Goal: Task Accomplishment & Management: Complete application form

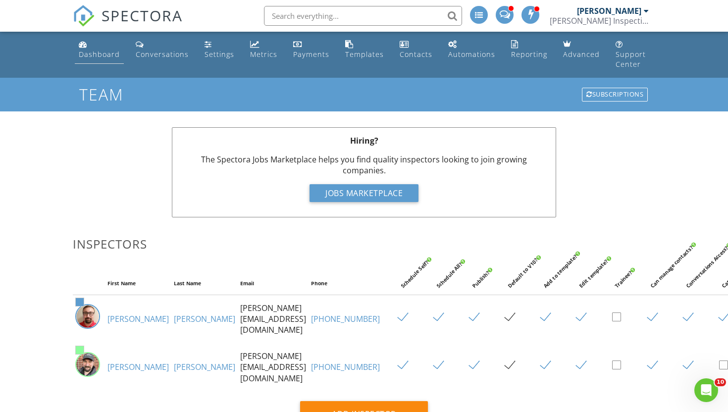
click at [95, 53] on div "Dashboard" at bounding box center [99, 54] width 41 height 9
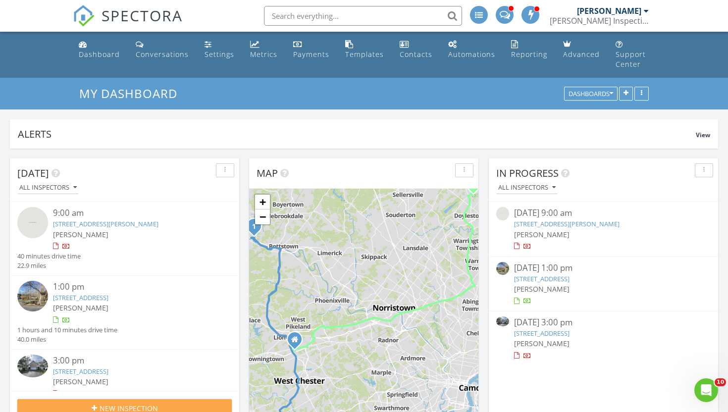
click at [152, 403] on span "New Inspection" at bounding box center [129, 408] width 58 height 10
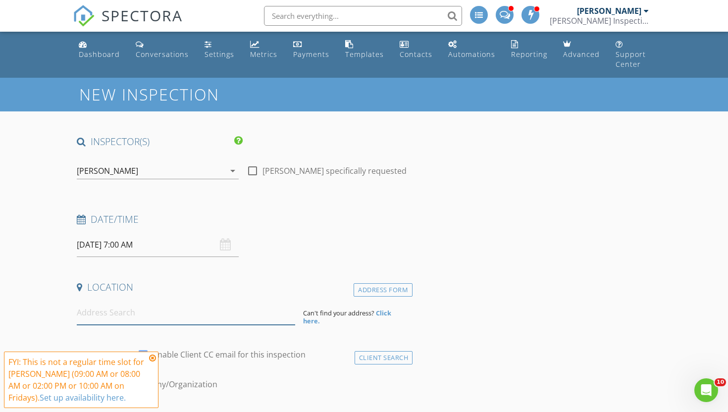
click at [153, 312] on input at bounding box center [186, 313] width 218 height 24
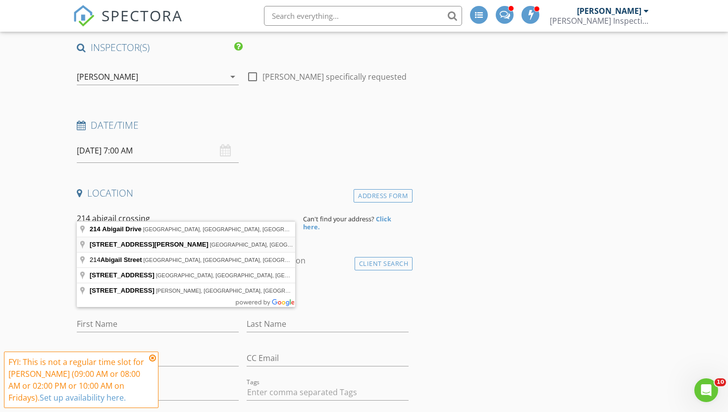
scroll to position [99, 0]
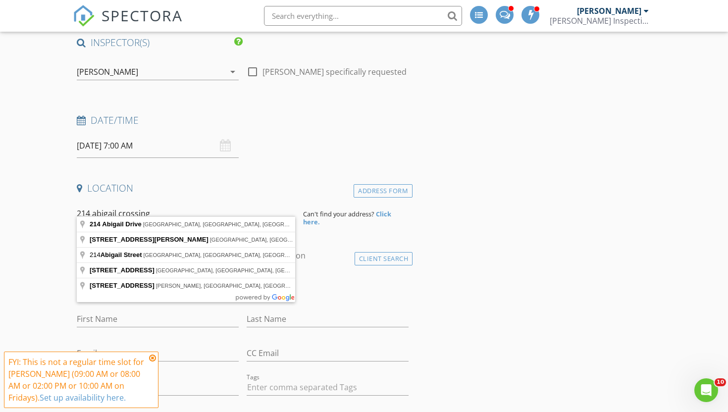
drag, startPoint x: 156, startPoint y: 207, endPoint x: 91, endPoint y: 203, distance: 65.0
click at [91, 203] on input "214 abigail crossing" at bounding box center [186, 214] width 218 height 24
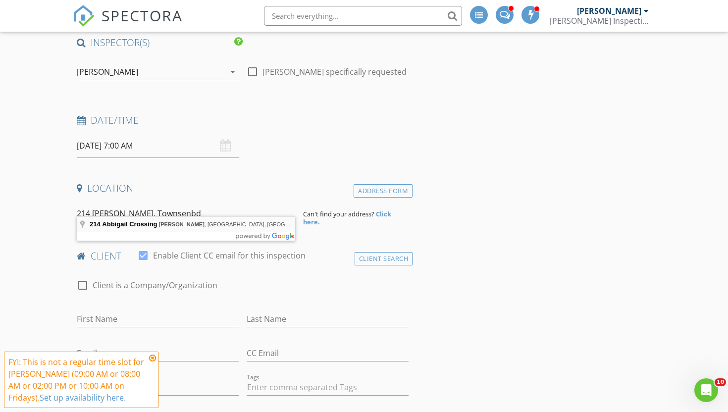
type input "214 Abbigail Crossing, Townsend, DE, USA"
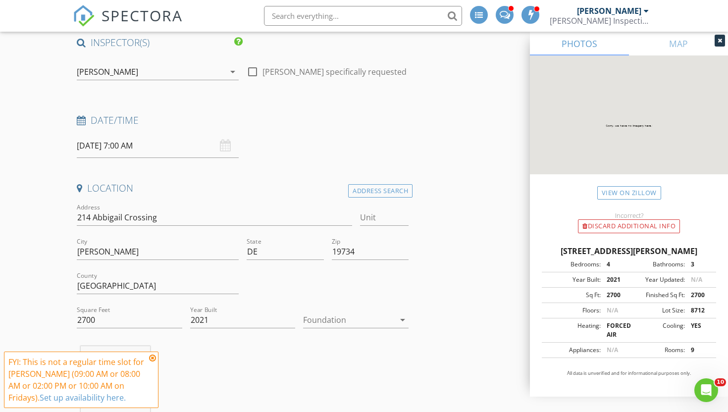
click at [359, 312] on div at bounding box center [349, 320] width 92 height 16
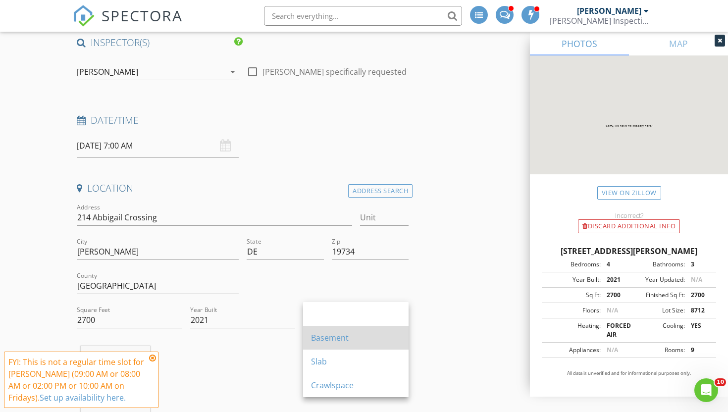
click at [346, 336] on div "Basement" at bounding box center [356, 338] width 90 height 12
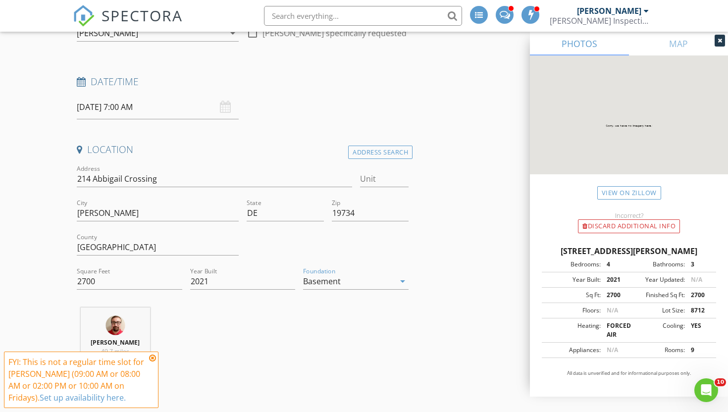
scroll to position [147, 0]
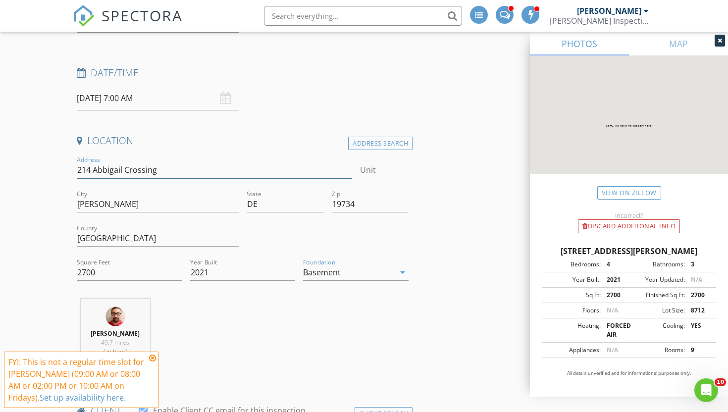
drag, startPoint x: 110, startPoint y: 161, endPoint x: 75, endPoint y: 158, distance: 35.8
click at [75, 158] on div "Address 214 Abbigail Crossing" at bounding box center [214, 171] width 283 height 34
drag, startPoint x: 362, startPoint y: 195, endPoint x: 331, endPoint y: 196, distance: 30.3
click at [332, 196] on input "19734" at bounding box center [370, 204] width 77 height 16
drag, startPoint x: 116, startPoint y: 195, endPoint x: 76, endPoint y: 196, distance: 40.1
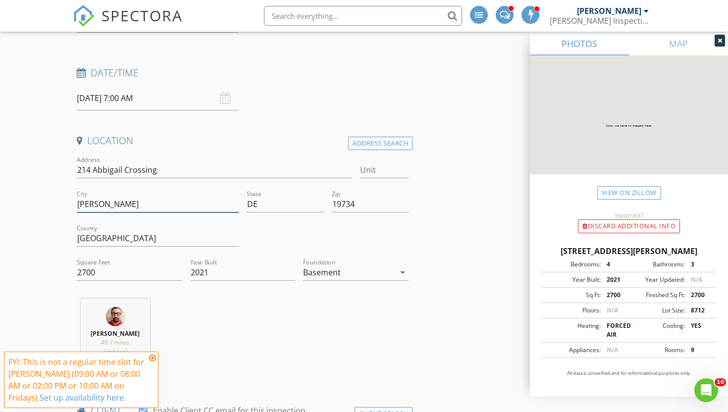
click at [76, 196] on div "City Townsend" at bounding box center [158, 205] width 170 height 34
click at [129, 196] on input "Townsend" at bounding box center [158, 204] width 162 height 16
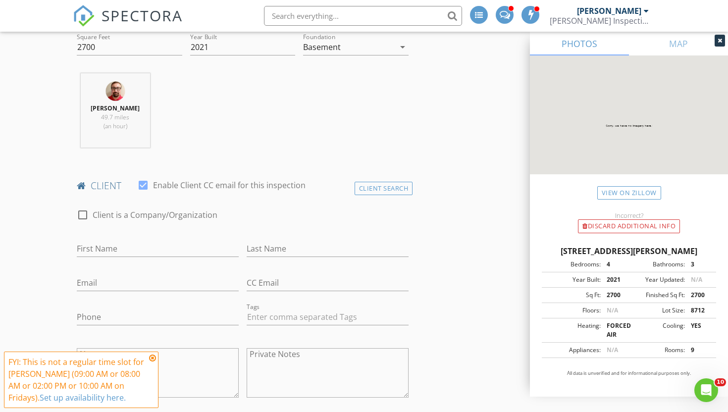
scroll to position [428, 0]
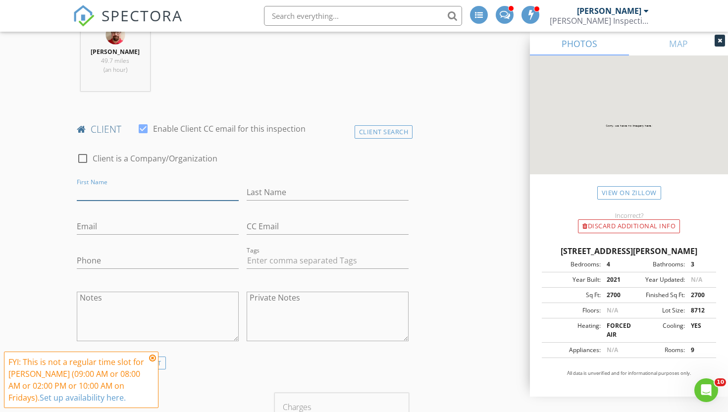
click at [109, 184] on input "First Name" at bounding box center [158, 192] width 162 height 16
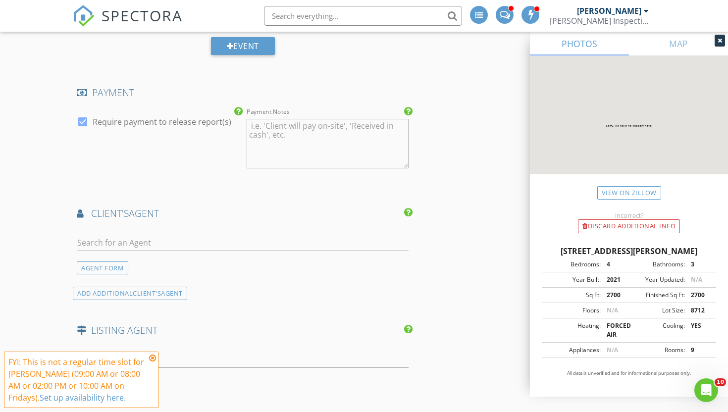
scroll to position [1022, 0]
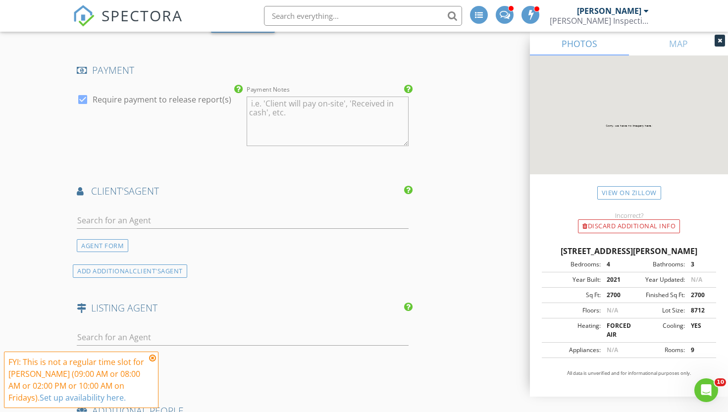
type input "Andrea"
click at [130, 213] on input "text" at bounding box center [243, 221] width 332 height 16
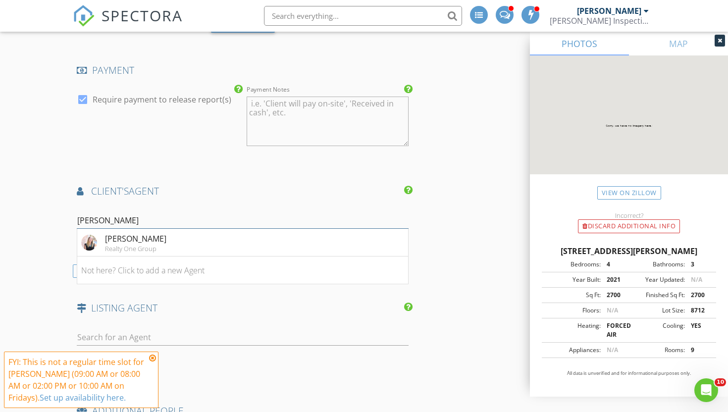
type input "benson"
click at [59, 223] on div "New Inspection INSPECTOR(S) check_box Ernie Homer PRIMARY check_box_outline_bla…" at bounding box center [364, 87] width 728 height 2063
click at [199, 264] on li "Not here? Click to add a new Agent" at bounding box center [242, 271] width 331 height 28
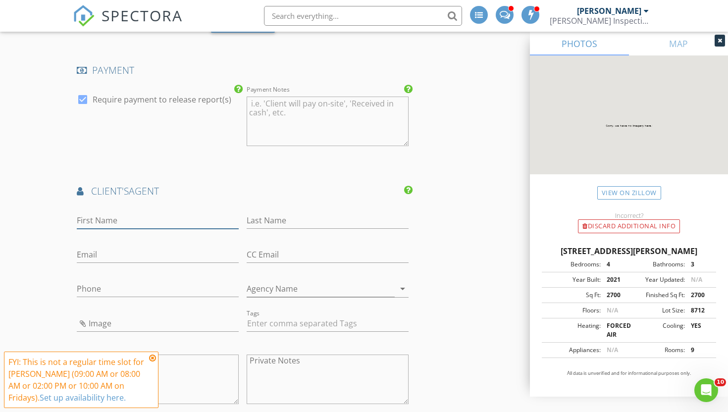
click at [149, 215] on input "First Name" at bounding box center [158, 221] width 162 height 16
type input "Morgan"
type input "Benson"
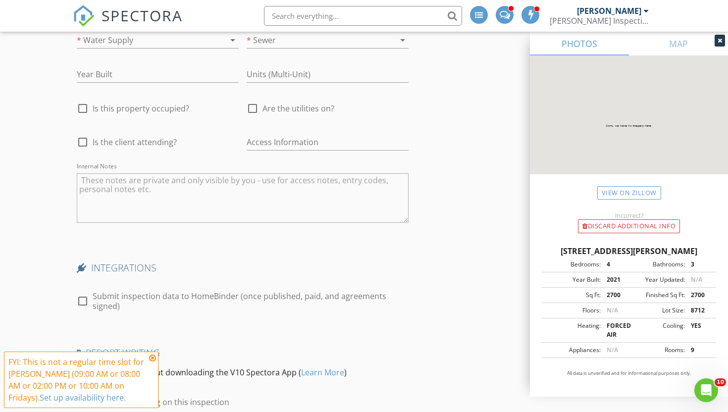
scroll to position [1899, 0]
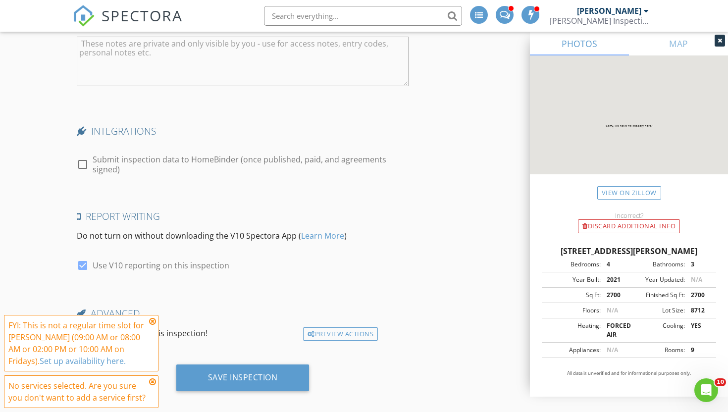
click at [154, 322] on icon at bounding box center [152, 322] width 7 height 8
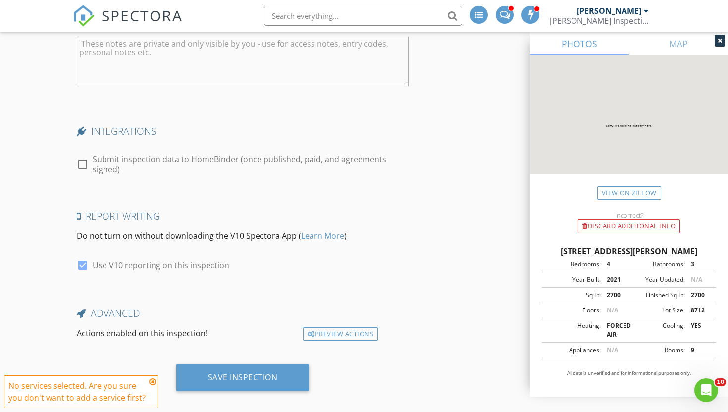
click at [153, 381] on icon at bounding box center [152, 382] width 7 height 8
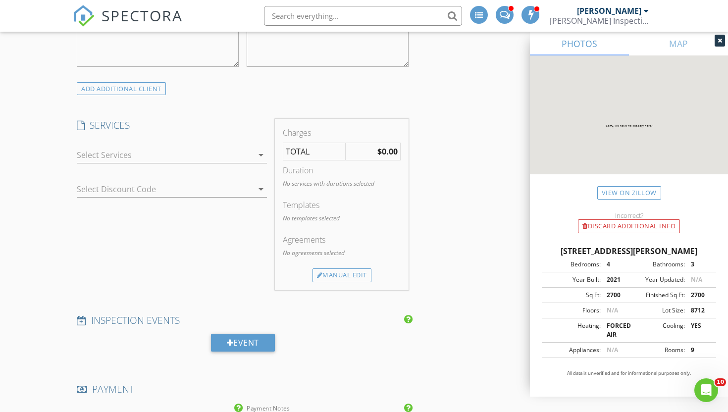
scroll to position [712, 0]
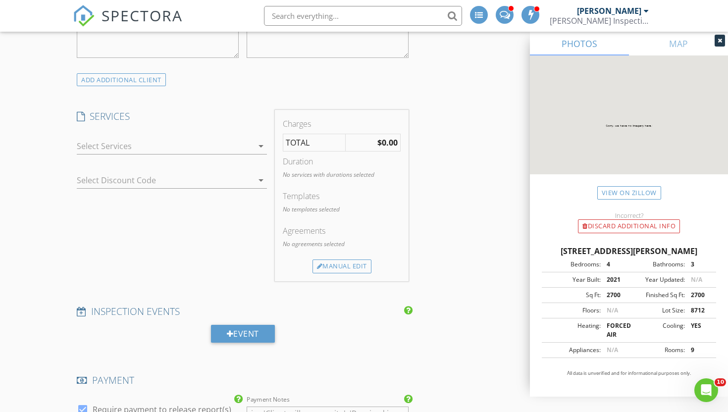
click at [176, 138] on div at bounding box center [165, 146] width 176 height 16
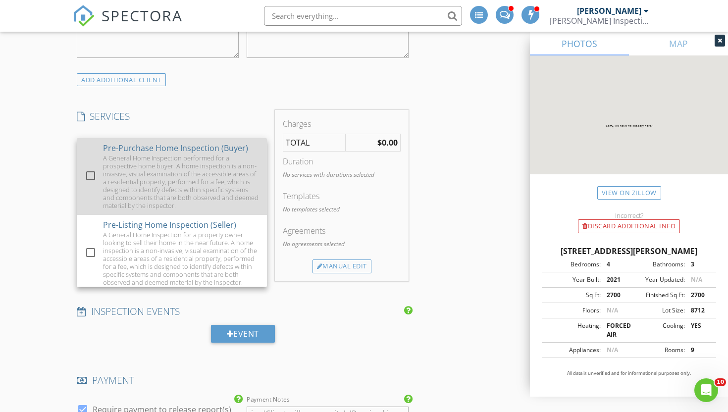
click at [90, 167] on div at bounding box center [90, 175] width 17 height 17
checkbox input "true"
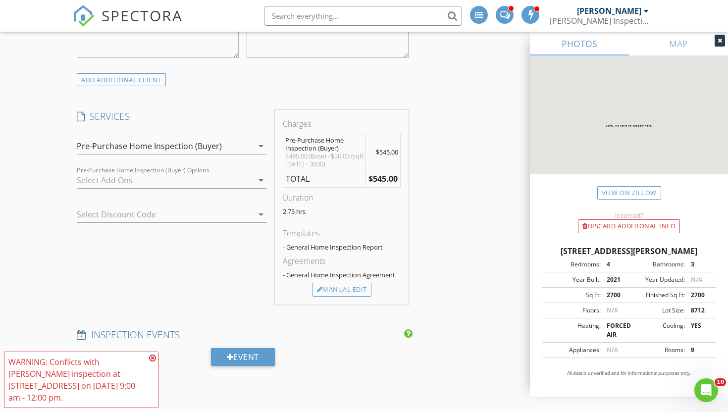
click at [134, 173] on div at bounding box center [165, 180] width 176 height 16
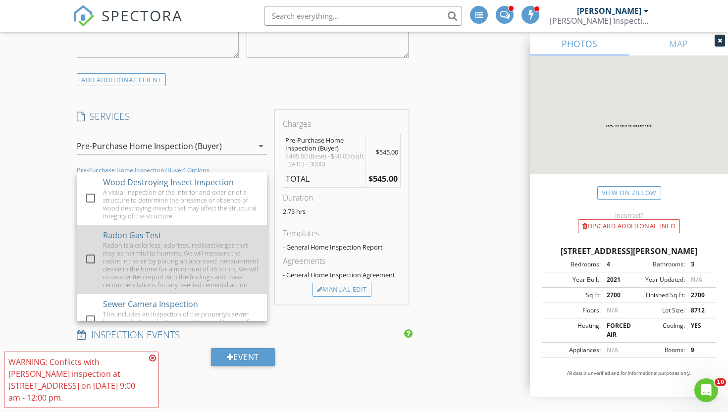
click at [96, 251] on div at bounding box center [90, 259] width 17 height 17
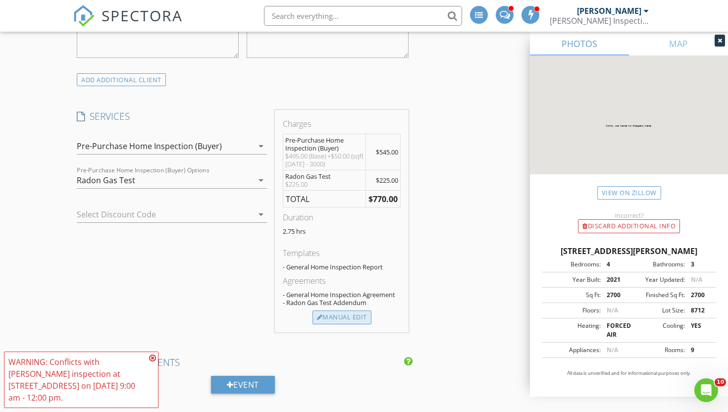
click at [328, 311] on div "Manual Edit" at bounding box center [342, 318] width 59 height 14
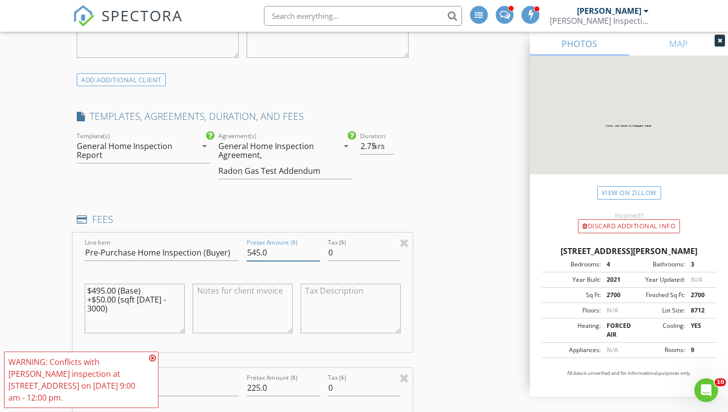
drag, startPoint x: 260, startPoint y: 245, endPoint x: 252, endPoint y: 246, distance: 7.5
click at [252, 246] on input "545.0" at bounding box center [283, 253] width 73 height 16
type input "500.0"
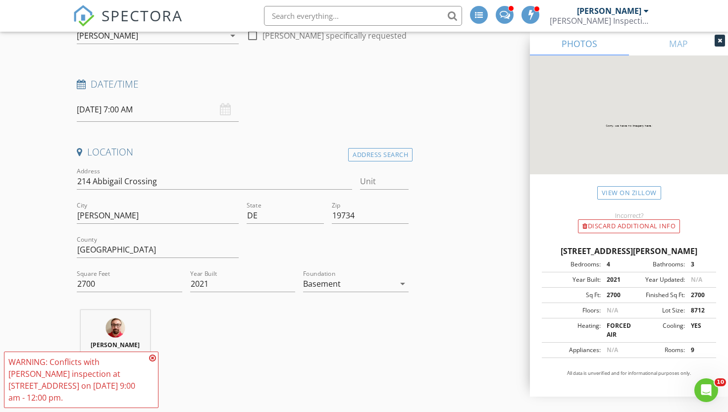
scroll to position [136, 0]
click at [169, 174] on input "214 Abbigail Crossing" at bounding box center [214, 181] width 275 height 16
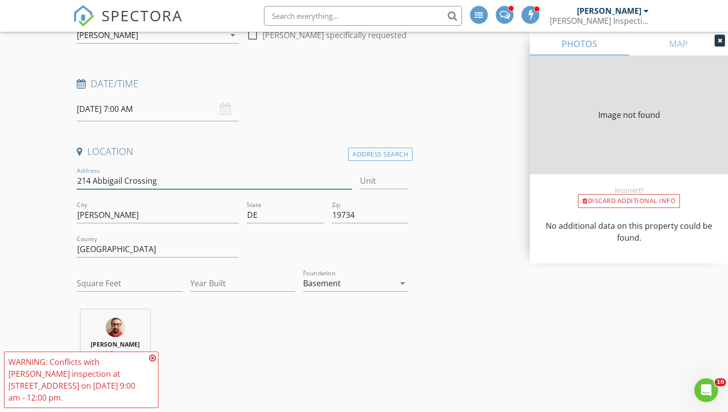
type input "2.5"
type input "2700"
type input "2021"
type input "2.75"
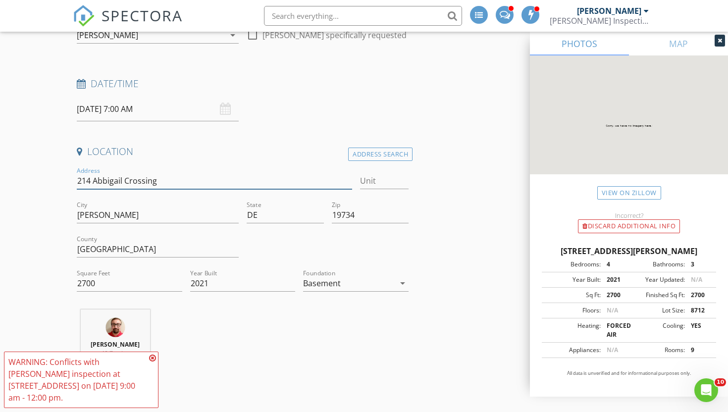
scroll to position [0, 0]
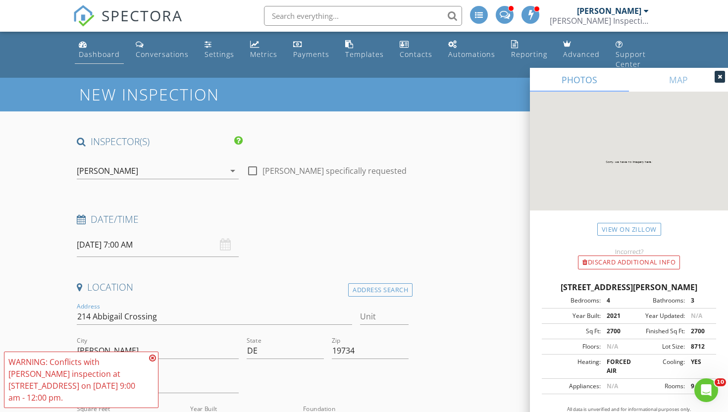
click at [103, 62] on link "Dashboard" at bounding box center [99, 50] width 49 height 28
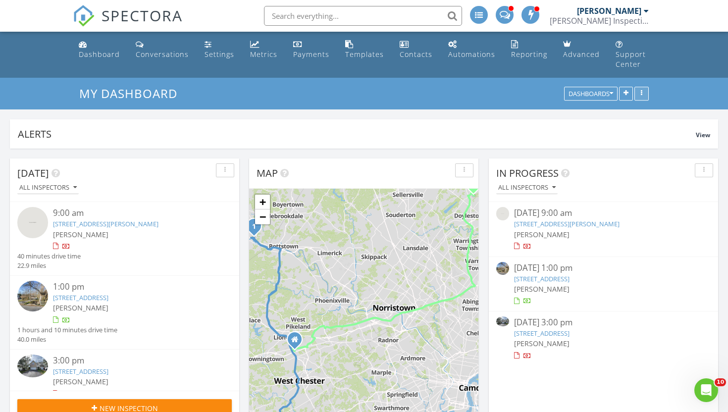
click at [640, 91] on div "button" at bounding box center [641, 94] width 9 height 7
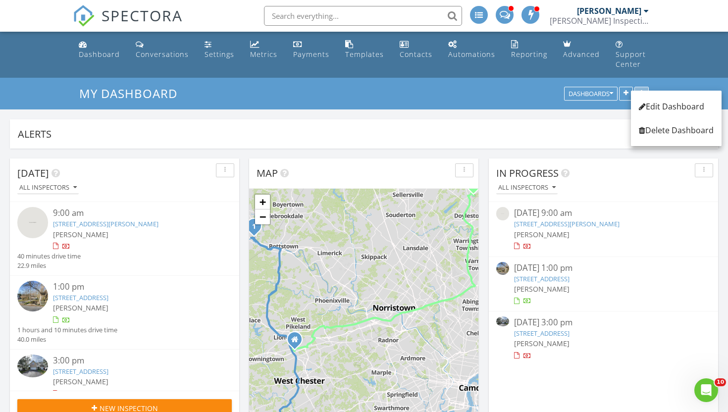
click at [640, 91] on div "button" at bounding box center [641, 94] width 9 height 7
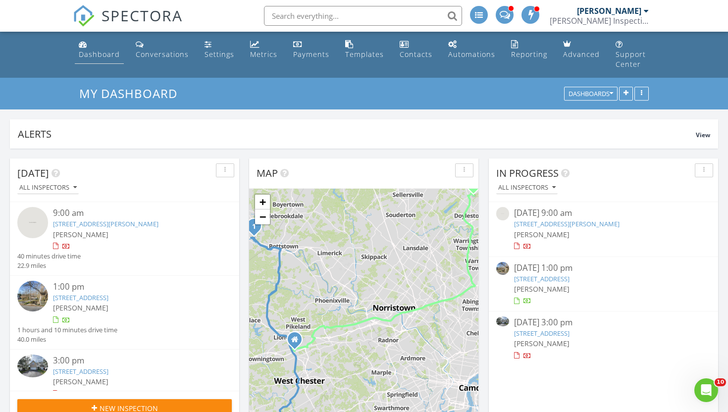
click at [97, 50] on div "Dashboard" at bounding box center [99, 54] width 41 height 9
click at [253, 61] on link "Metrics" at bounding box center [263, 50] width 35 height 28
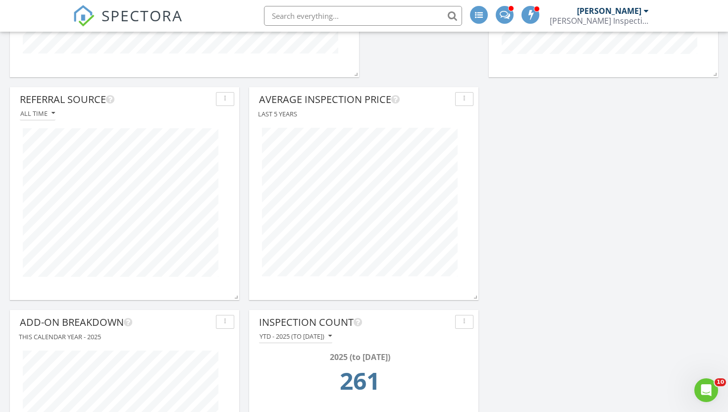
scroll to position [462, 0]
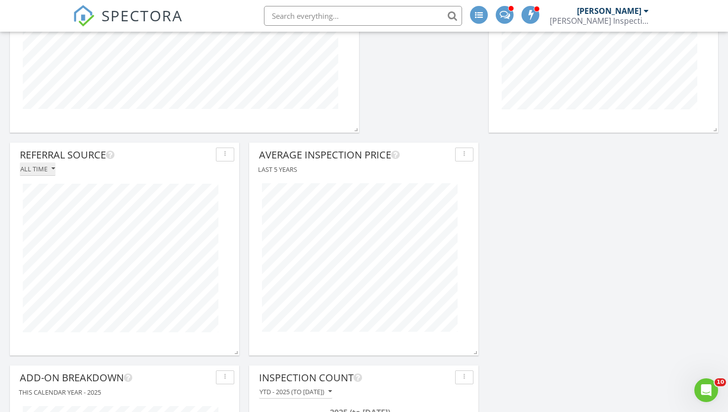
click at [40, 165] on div "All time" at bounding box center [37, 168] width 35 height 7
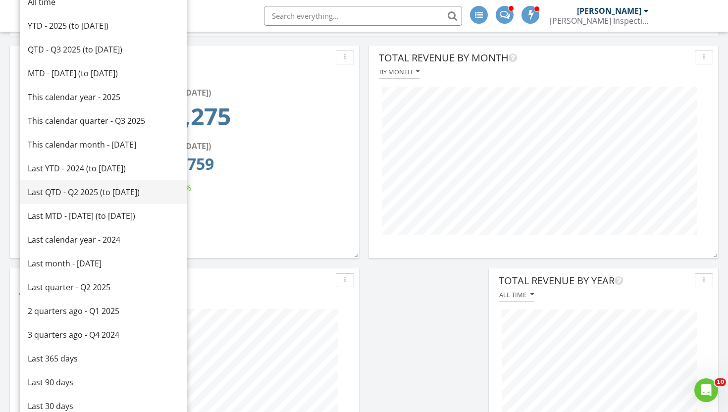
scroll to position [0, 0]
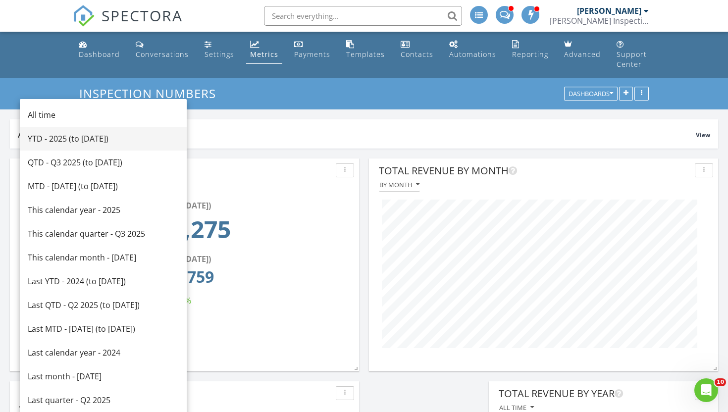
click at [60, 142] on div "YTD - 2025 (to Aug 28th)" at bounding box center [103, 139] width 151 height 12
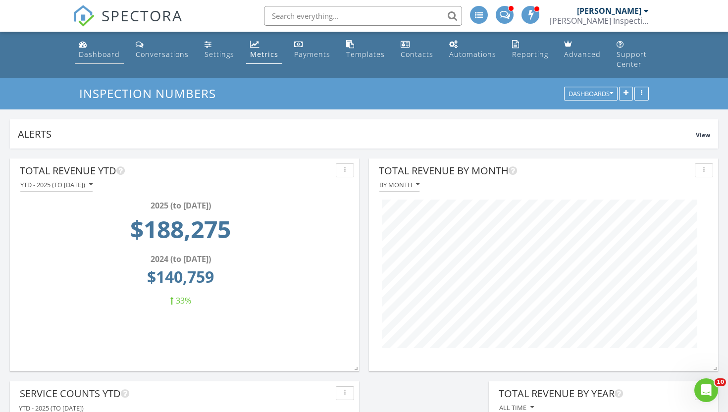
click at [88, 62] on link "Dashboard" at bounding box center [99, 50] width 49 height 28
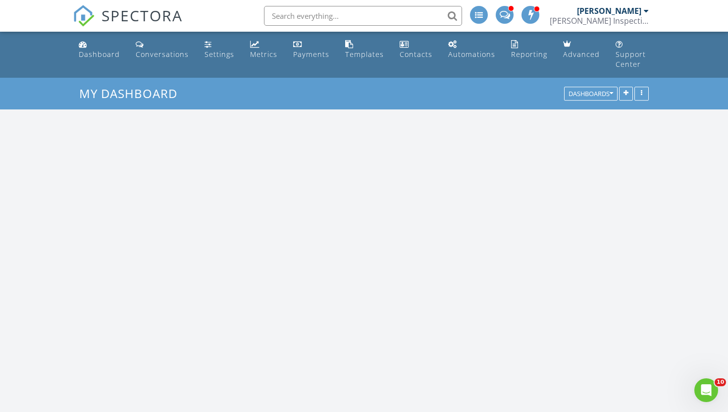
scroll to position [1125, 729]
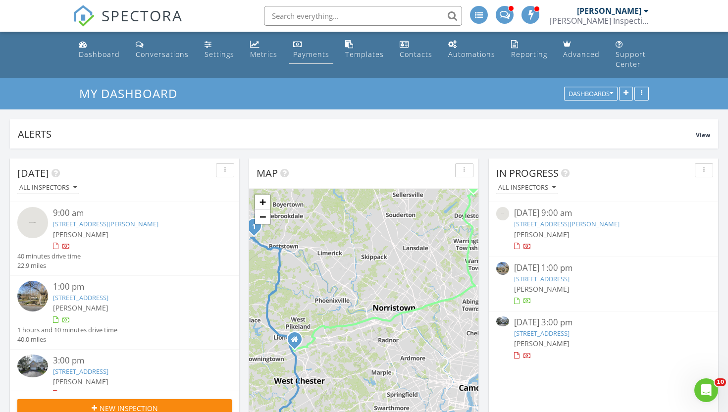
click at [297, 50] on div "Payments" at bounding box center [311, 54] width 36 height 9
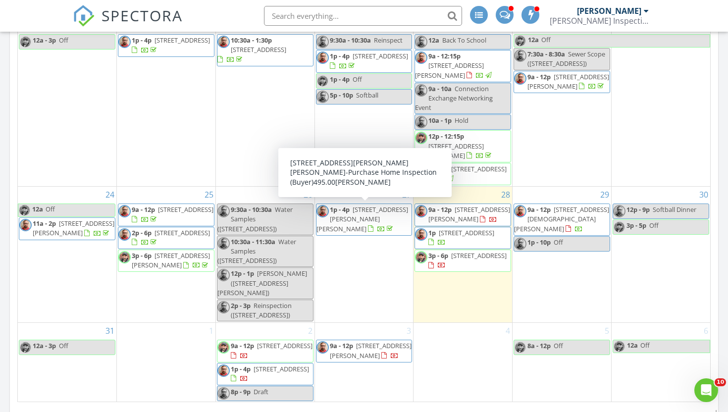
scroll to position [530, 0]
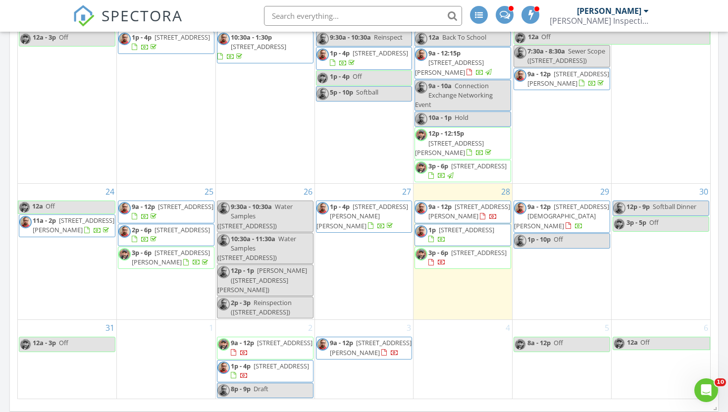
click at [560, 203] on span "[STREET_ADDRESS][DEMOGRAPHIC_DATA][PERSON_NAME]" at bounding box center [561, 216] width 95 height 28
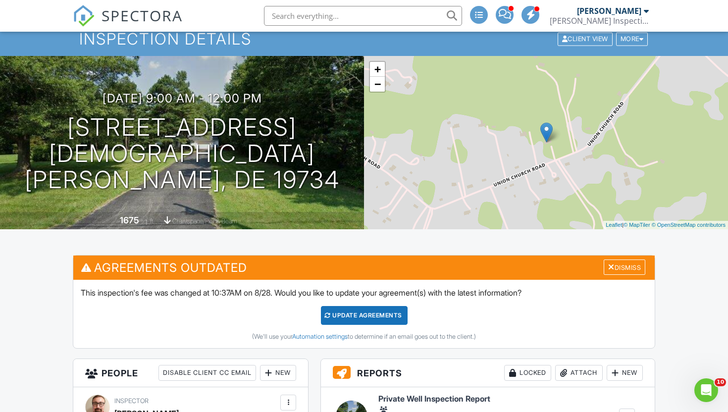
scroll to position [43, 0]
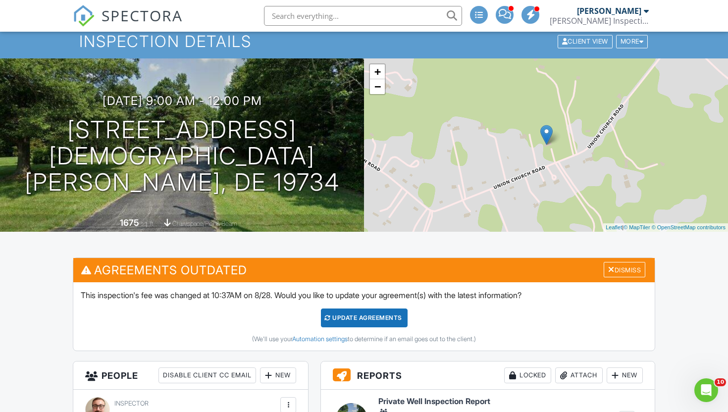
click at [81, 19] on img at bounding box center [84, 16] width 22 height 22
